Goal: Transaction & Acquisition: Purchase product/service

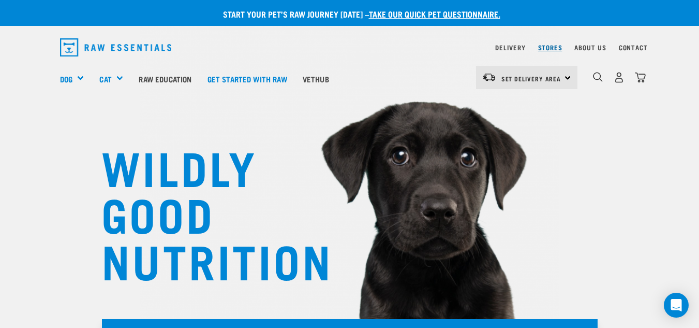
click at [557, 46] on link "Stores" at bounding box center [550, 48] width 24 height 4
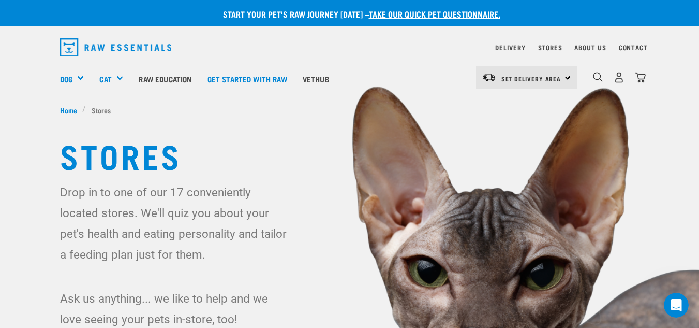
click at [573, 77] on div "Set Delivery Area North Island South Island" at bounding box center [526, 77] width 101 height 23
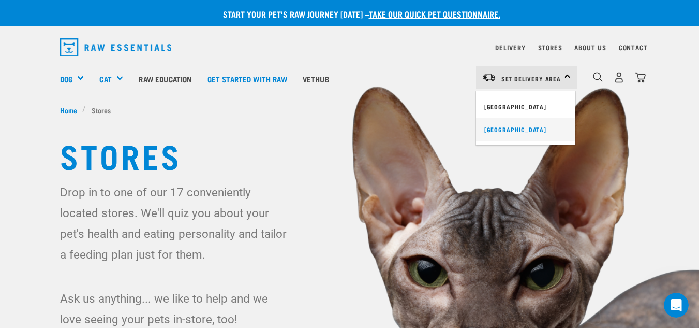
click at [520, 126] on link "[GEOGRAPHIC_DATA]" at bounding box center [525, 129] width 99 height 23
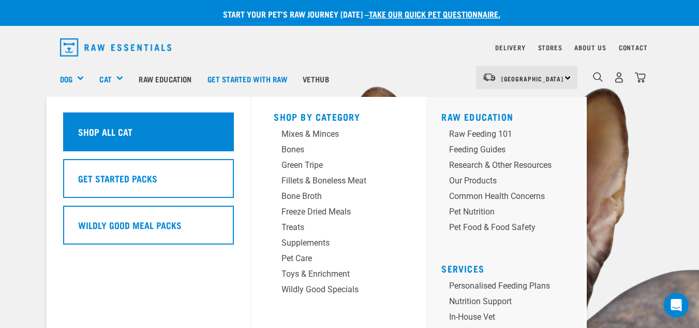
click at [109, 135] on h5 "Shop All Cat" at bounding box center [105, 131] width 54 height 13
click at [152, 135] on div "Shop All Cat" at bounding box center [148, 131] width 171 height 39
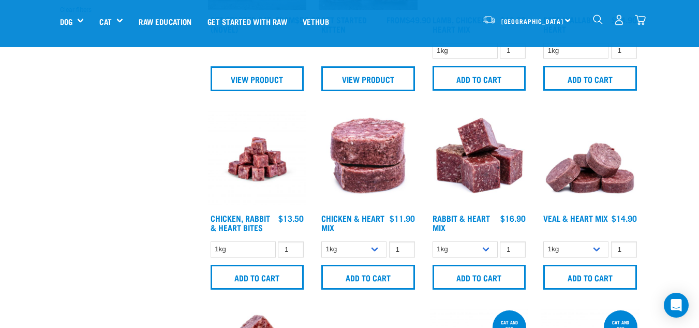
scroll to position [362, 0]
click at [375, 154] on img at bounding box center [368, 158] width 99 height 99
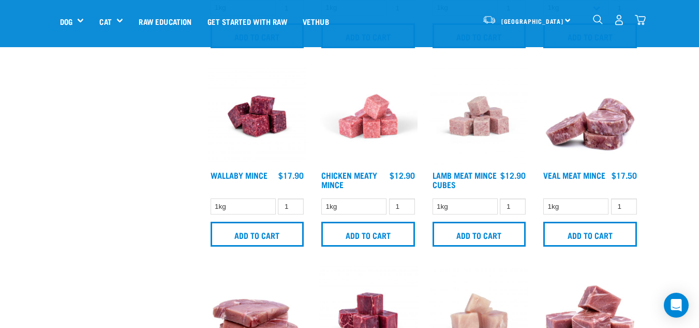
scroll to position [1212, 0]
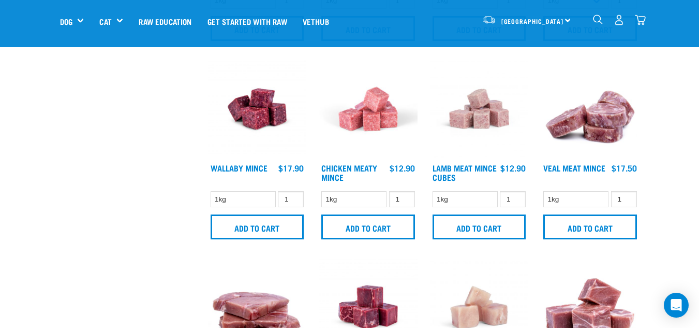
click at [376, 113] on img at bounding box center [368, 109] width 99 height 99
